Goal: Navigation & Orientation: Find specific page/section

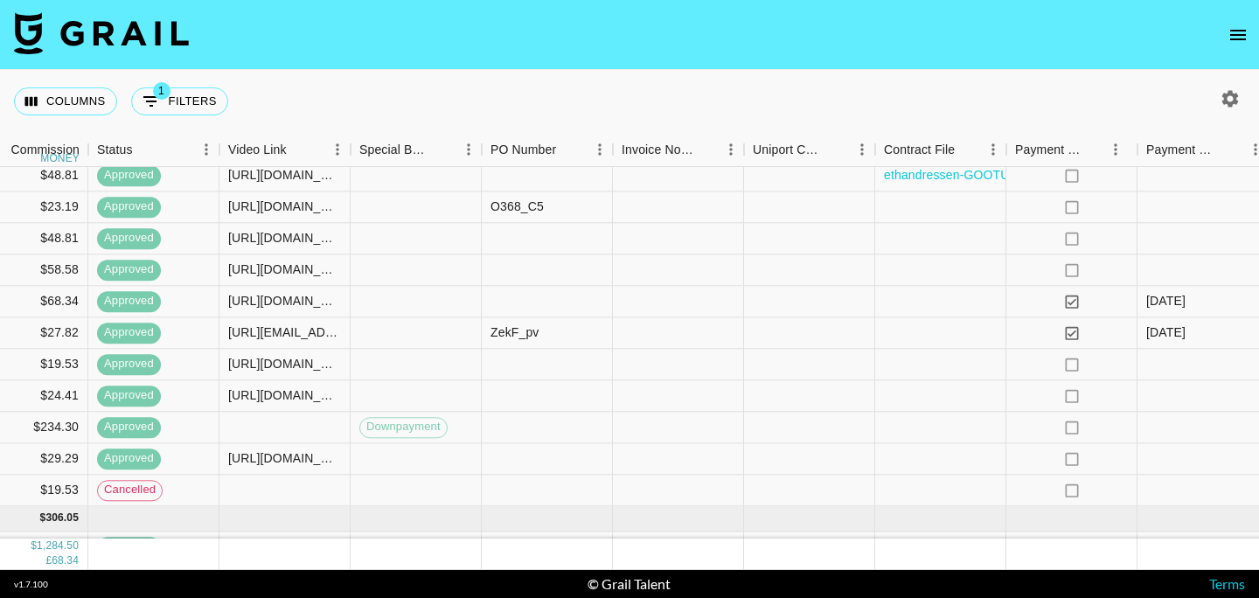
scroll to position [504, 1644]
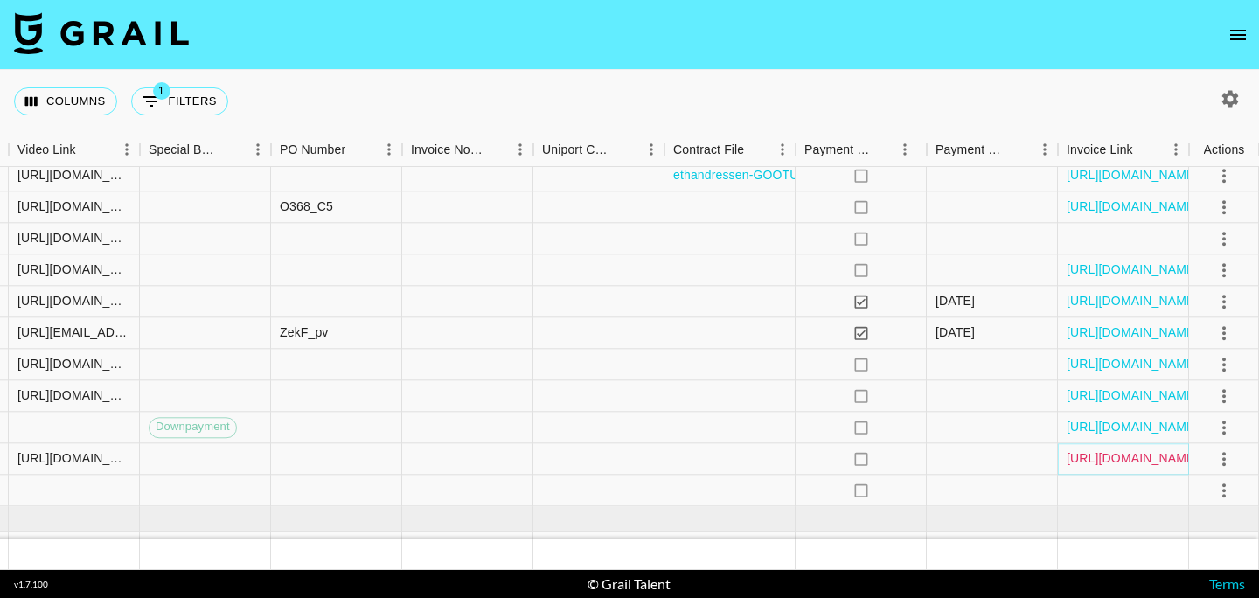
click at [1102, 462] on link "https://in.xero.com/CLVkKzi3MnZIF3nI3zbmaLmk1BYNfXKH8UEiNy8C" at bounding box center [1133, 458] width 132 height 17
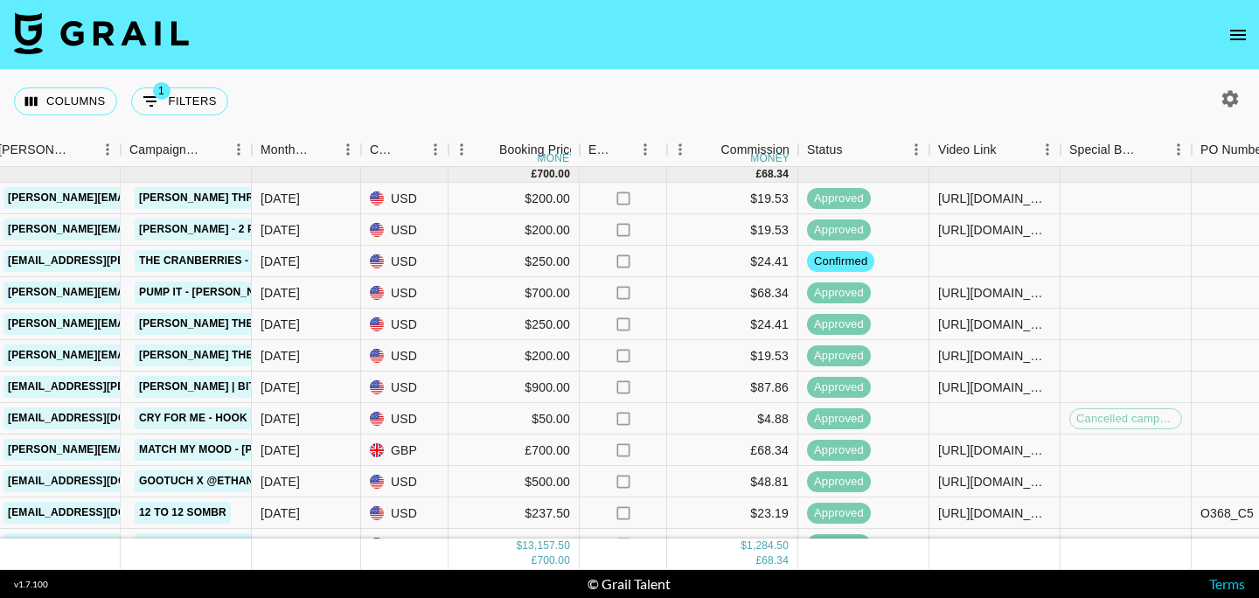
scroll to position [198, 0]
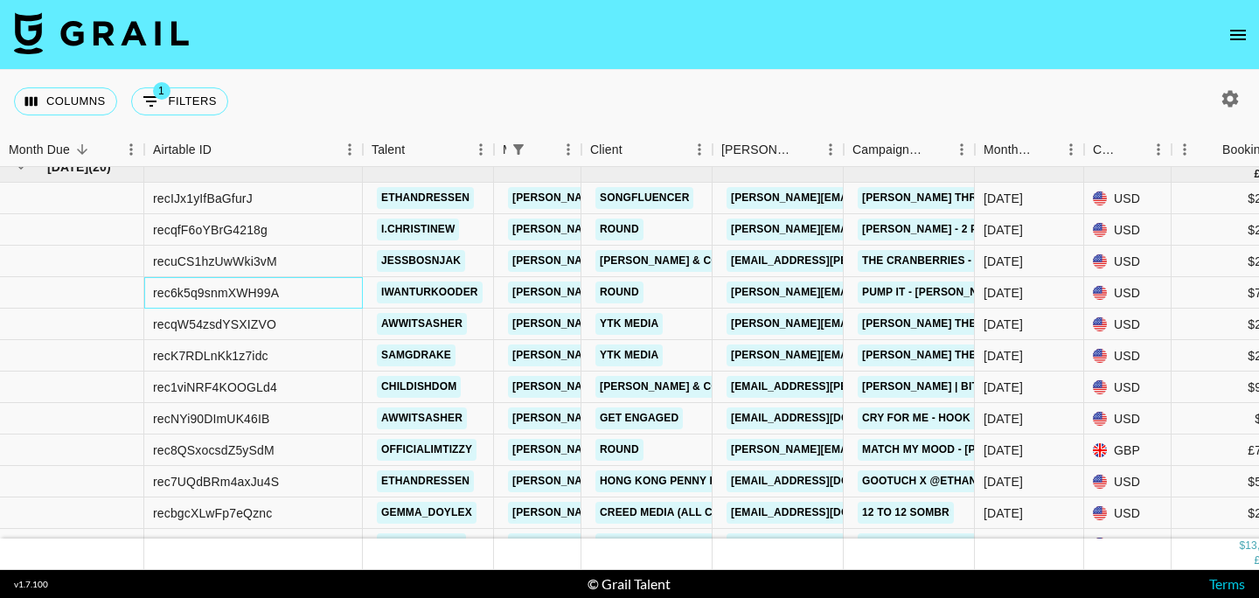
click at [330, 295] on div "rec6k5q9snmXWH99A" at bounding box center [253, 292] width 219 height 31
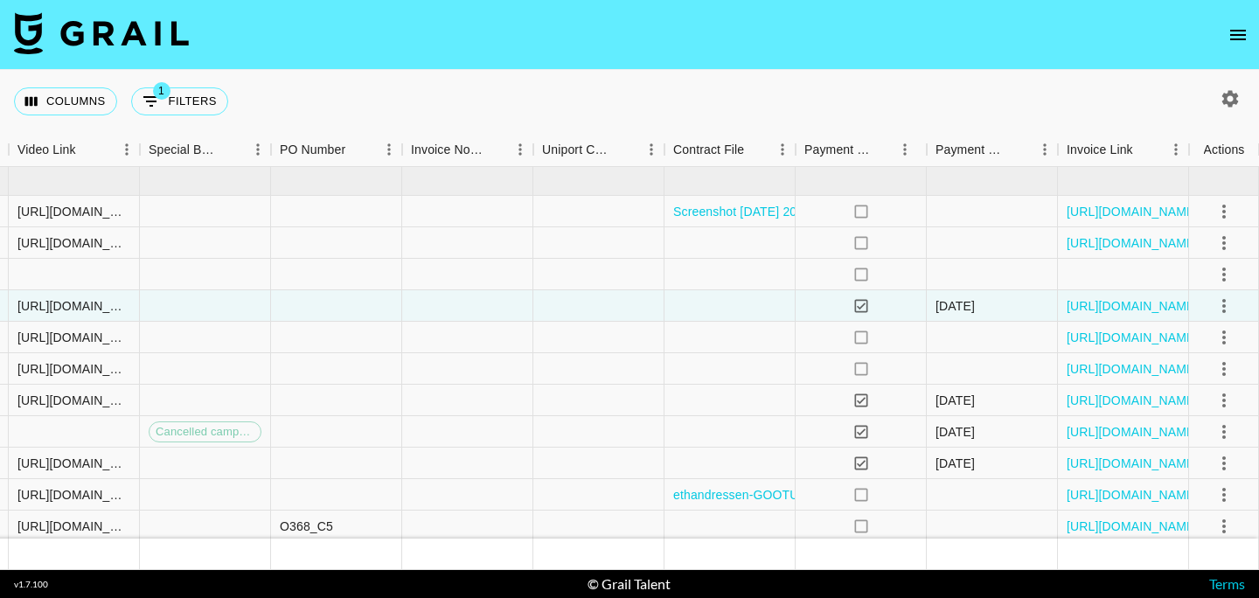
scroll to position [436, 0]
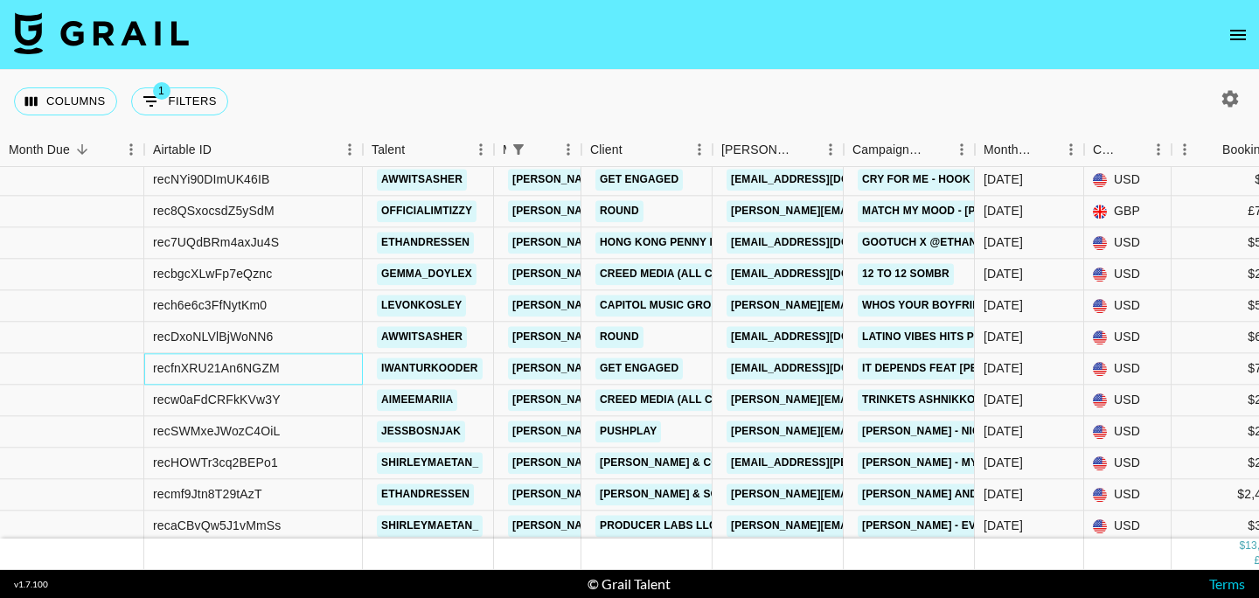
click at [330, 365] on div "recfnXRU21An6NGZM" at bounding box center [253, 368] width 219 height 31
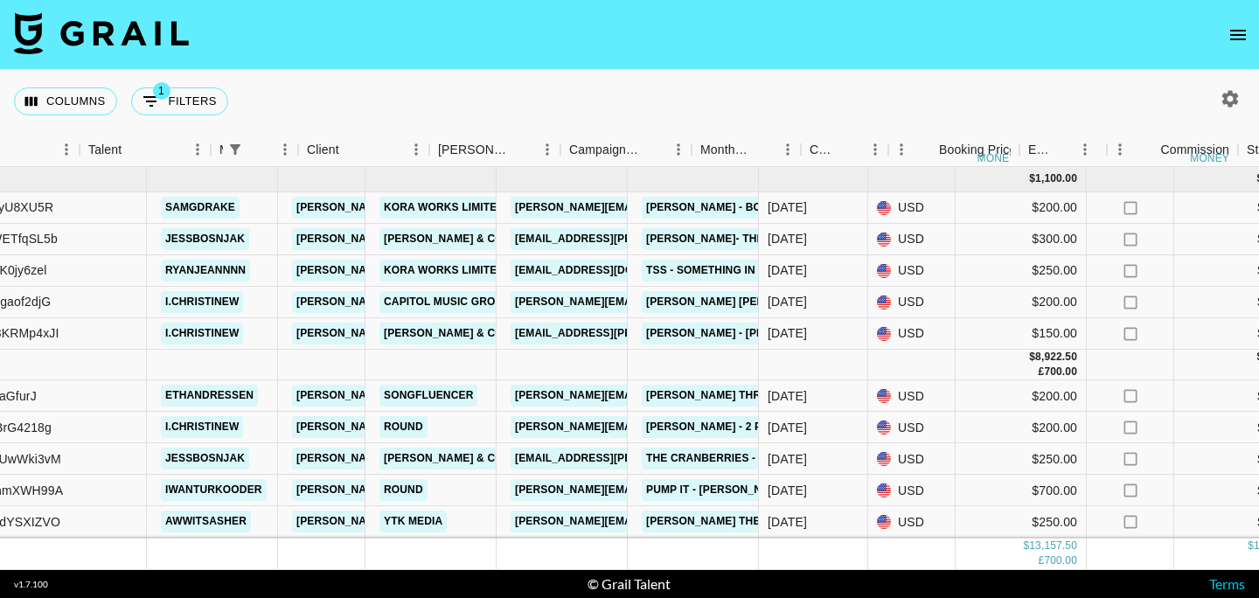
scroll to position [0, 54]
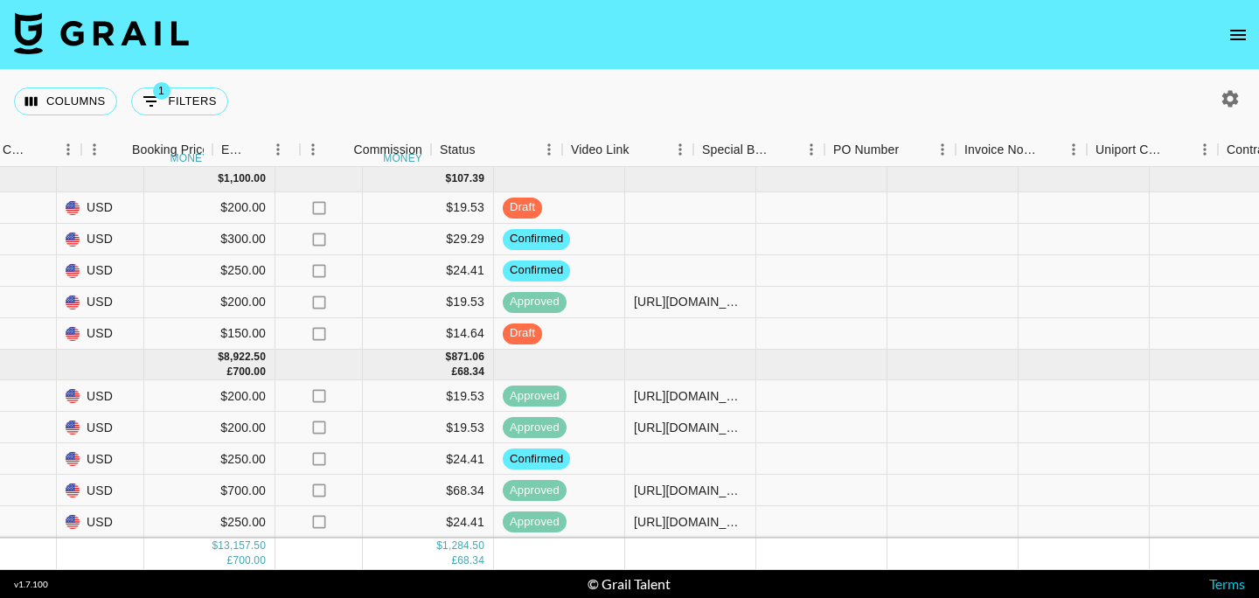
scroll to position [0, 1090]
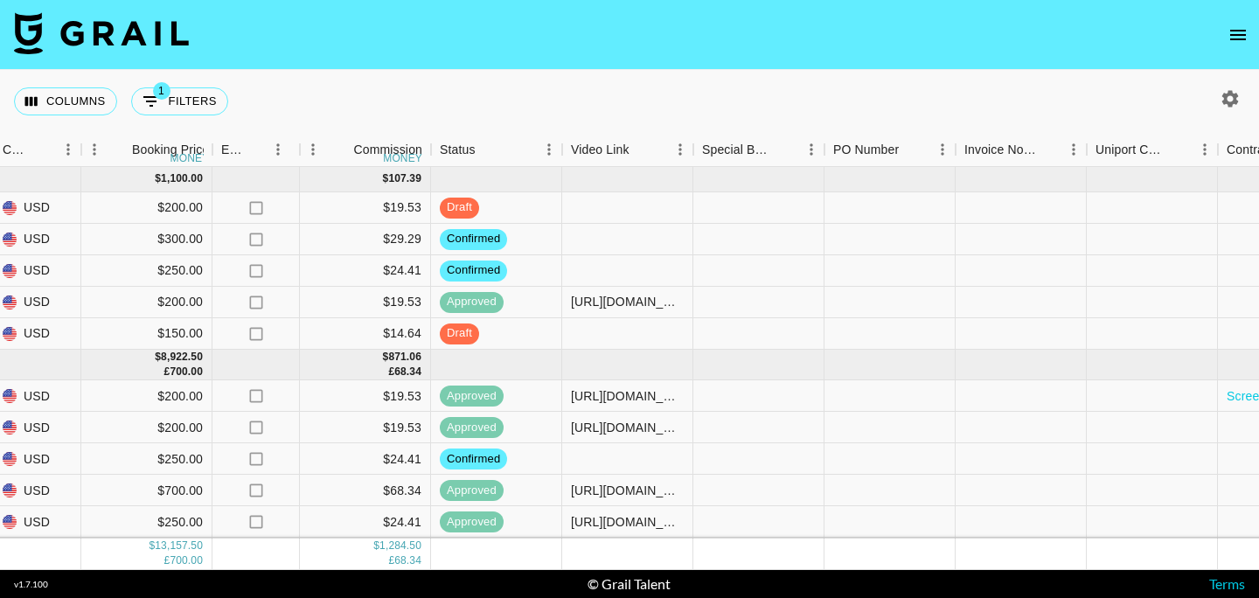
click at [1241, 43] on icon "open drawer" at bounding box center [1237, 34] width 21 height 21
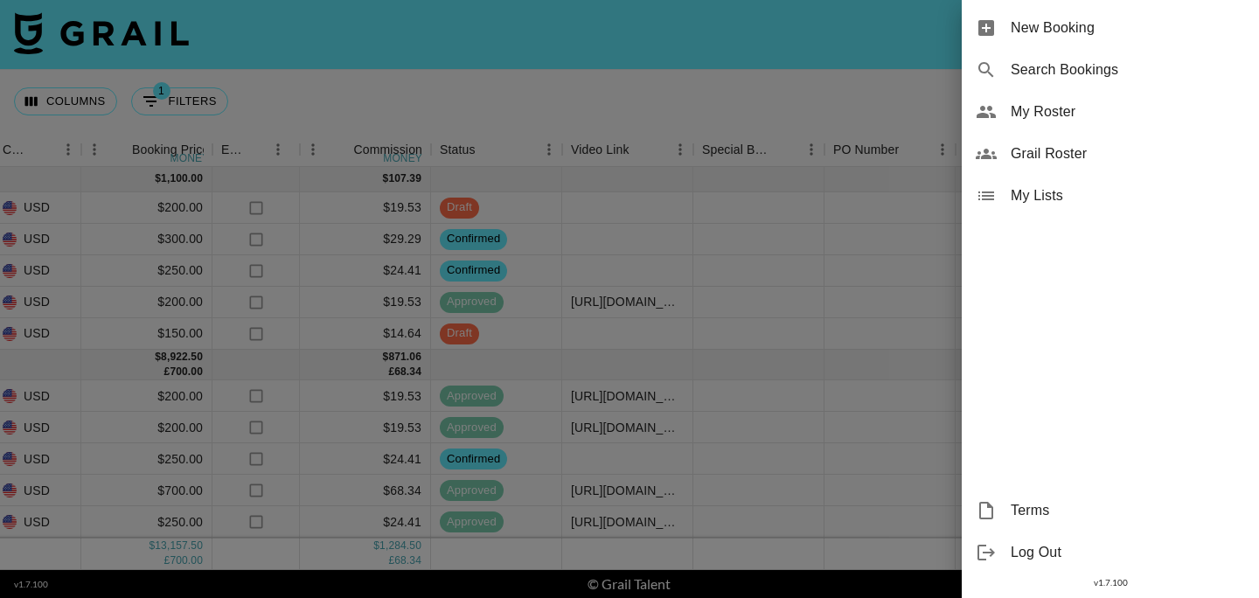
click at [1039, 115] on span "My Roster" at bounding box center [1128, 111] width 234 height 21
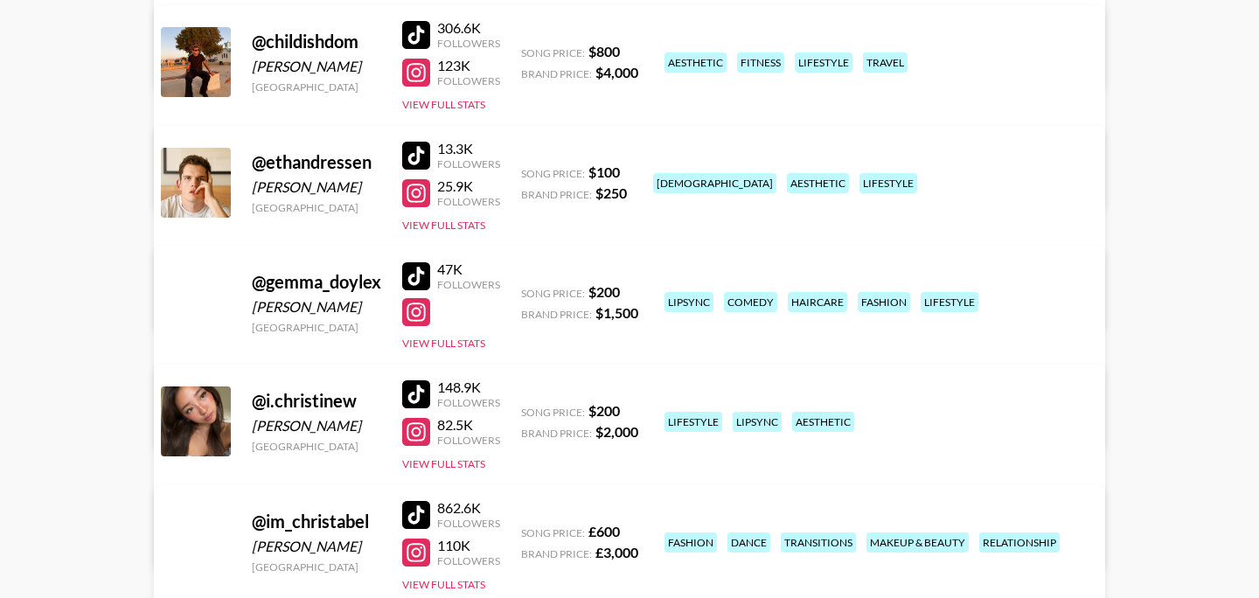
scroll to position [441, 0]
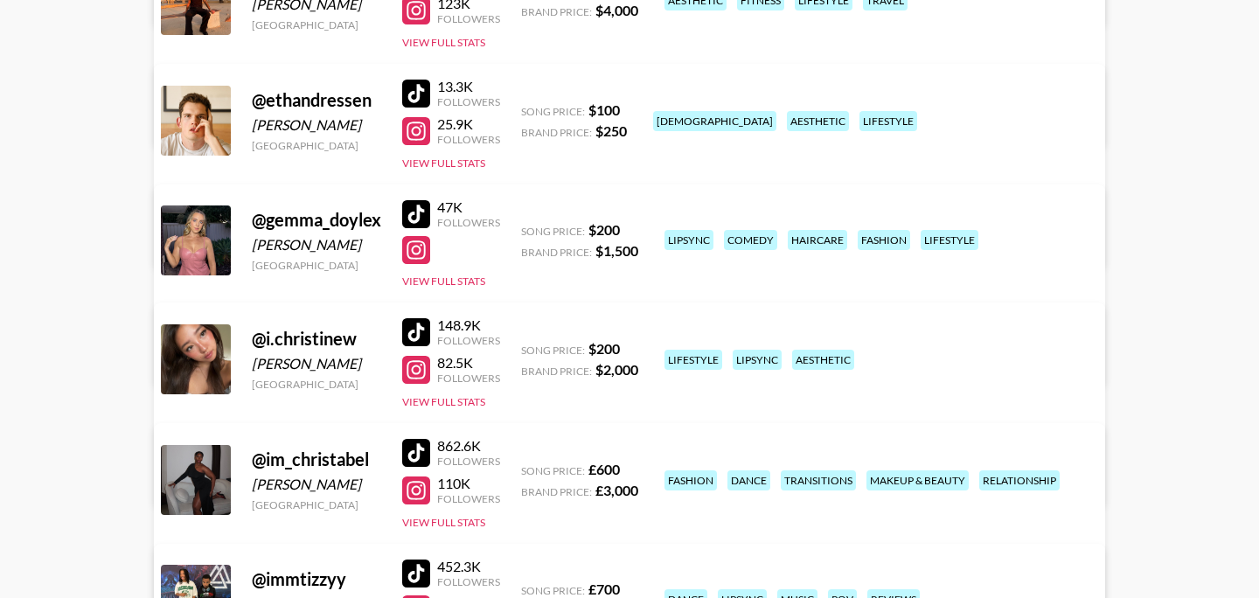
click at [417, 207] on div at bounding box center [416, 214] width 28 height 28
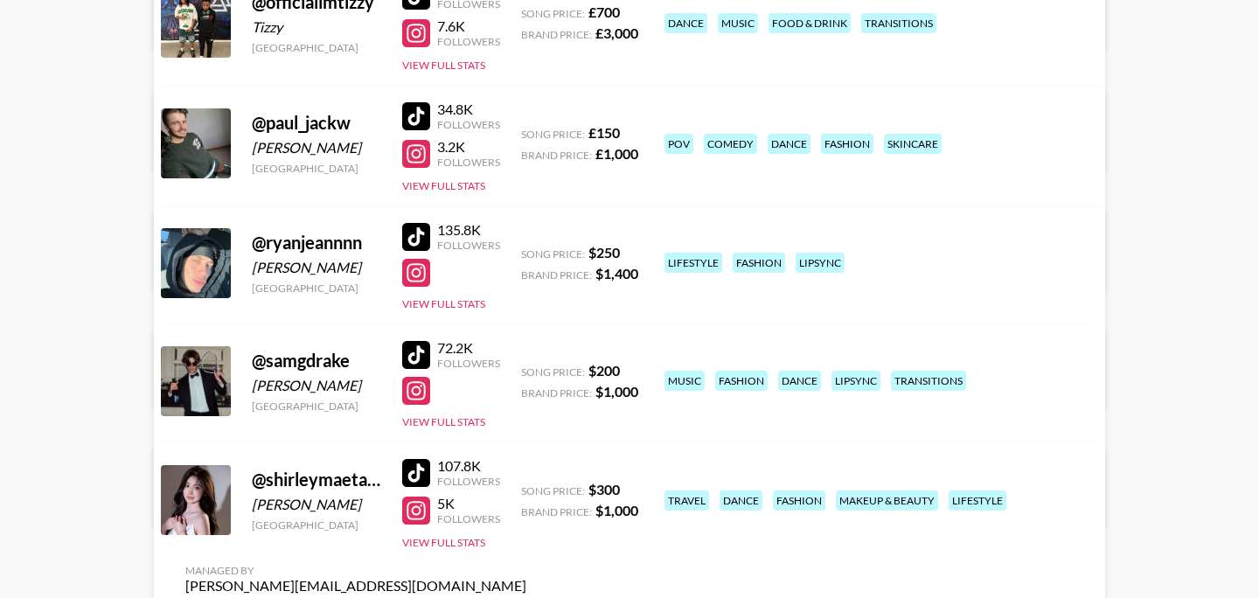
scroll to position [1685, 0]
